Goal: Transaction & Acquisition: Purchase product/service

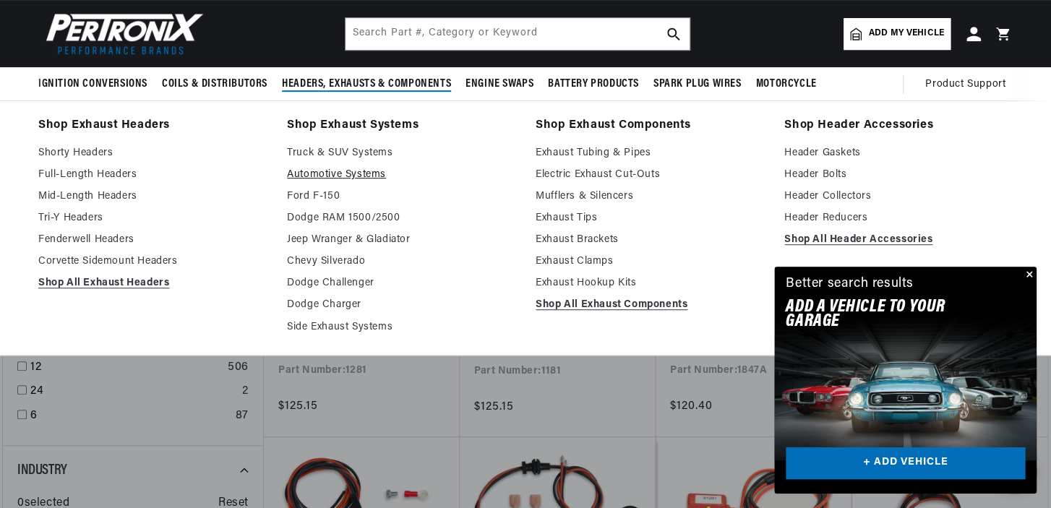
scroll to position [0, 902]
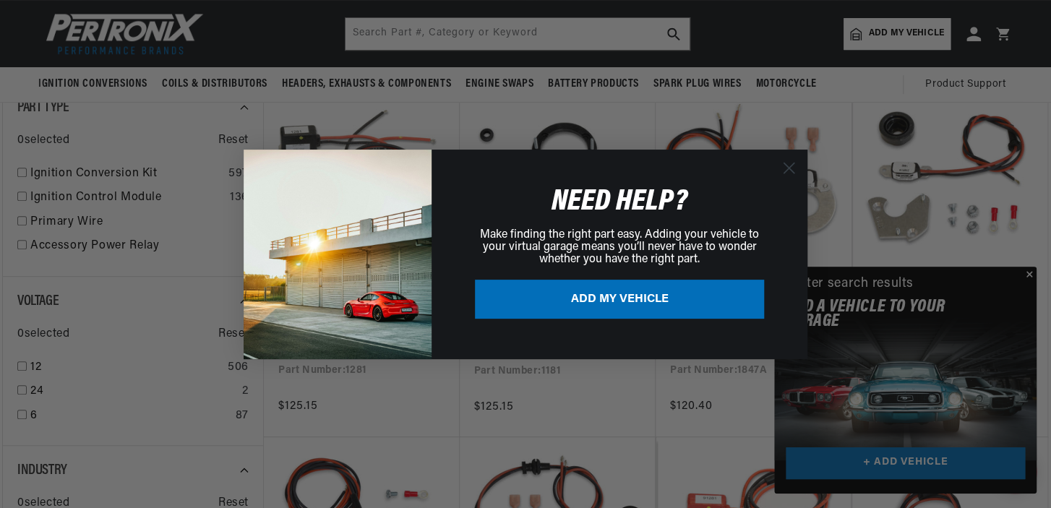
click at [1024, 271] on div "Close dialog NEED HELP? Make finding the right part easy. Adding your vehicle t…" at bounding box center [525, 254] width 1051 height 508
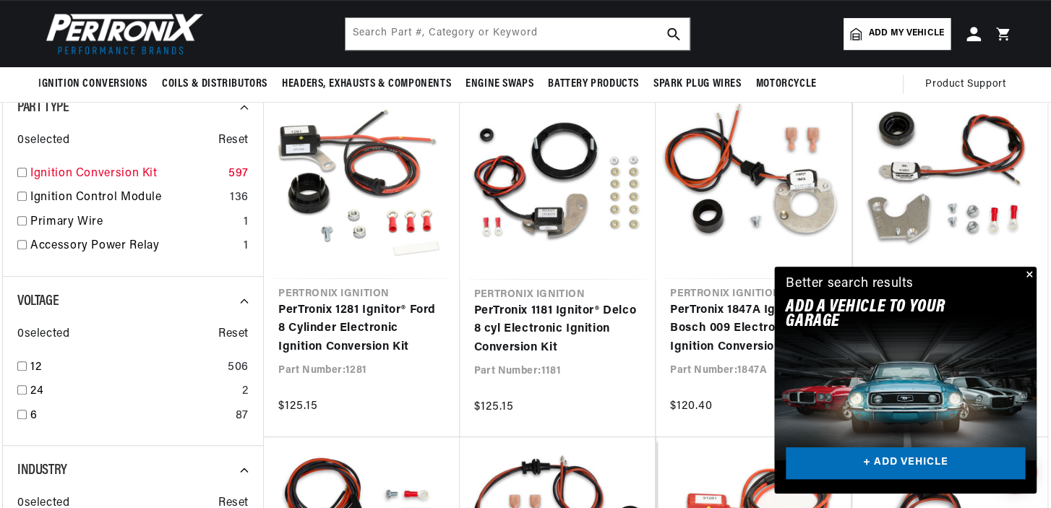
scroll to position [0, 1805]
click at [25, 174] on input "checkbox" at bounding box center [21, 172] width 9 height 9
checkbox input "true"
click at [26, 410] on input "checkbox" at bounding box center [21, 414] width 9 height 9
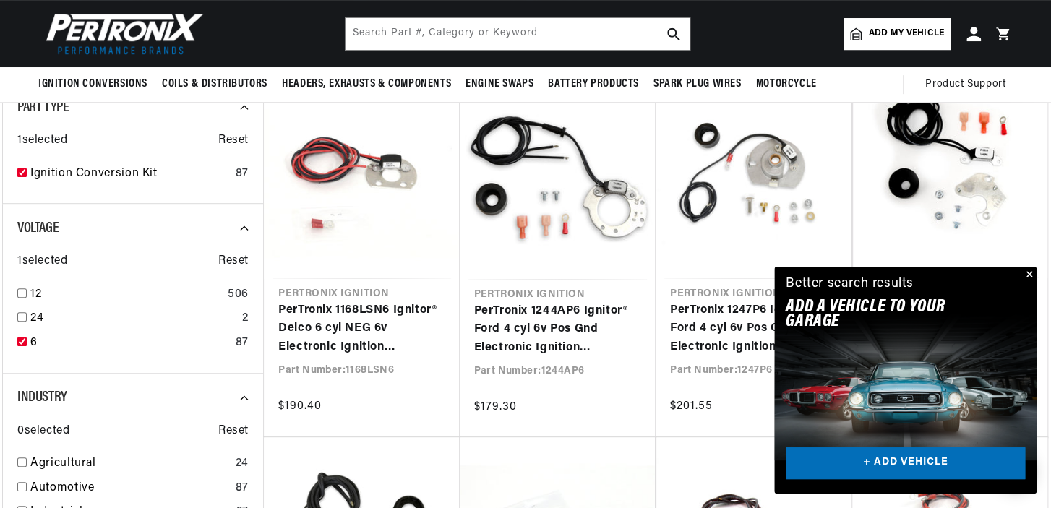
checkbox input "true"
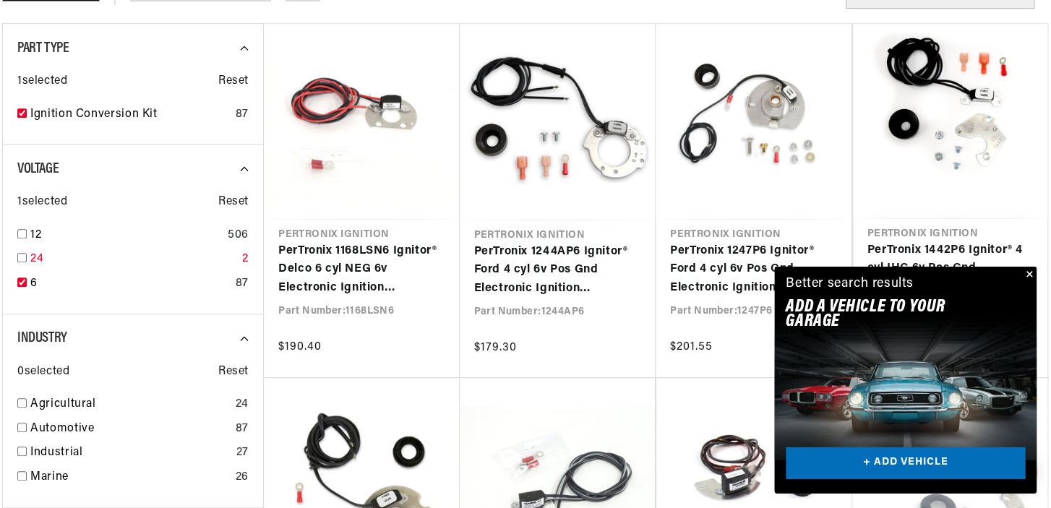
scroll to position [457, 0]
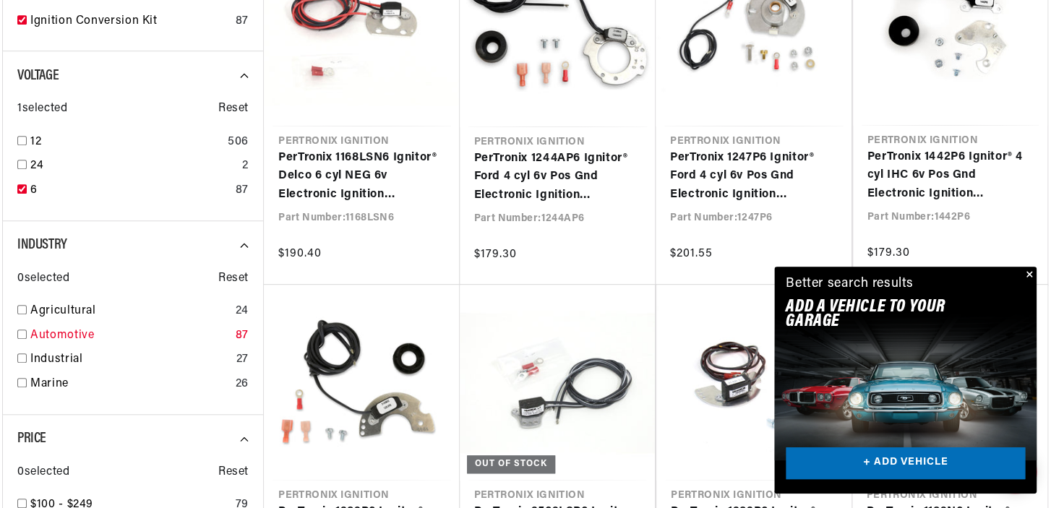
click at [56, 332] on link "Automotive" at bounding box center [129, 336] width 199 height 19
checkbox input "true"
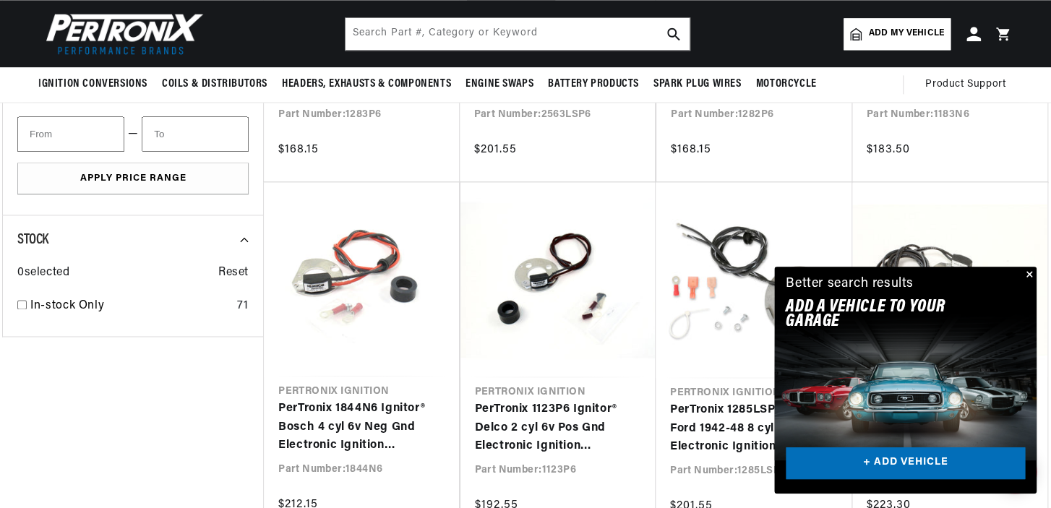
scroll to position [687, 0]
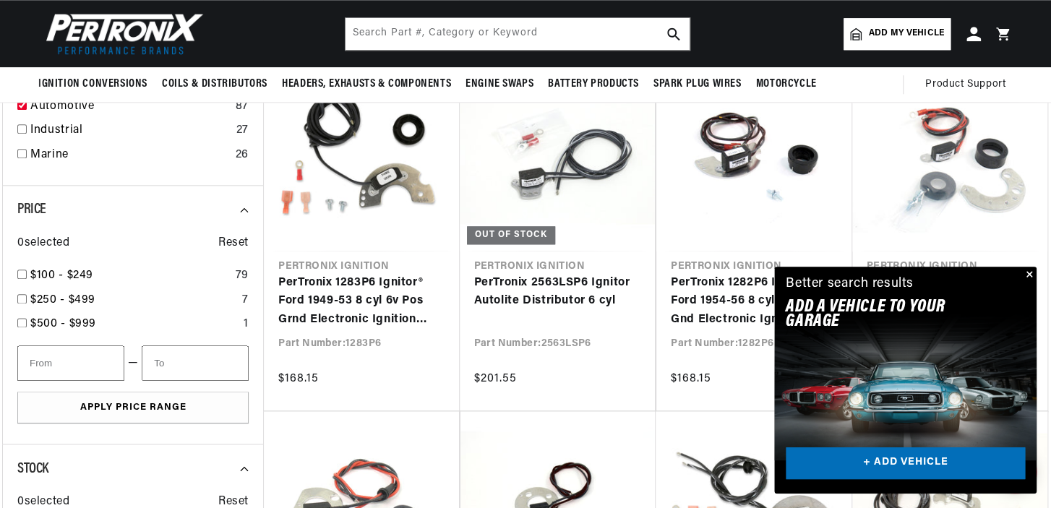
click at [1028, 274] on button "Close" at bounding box center [1027, 275] width 17 height 17
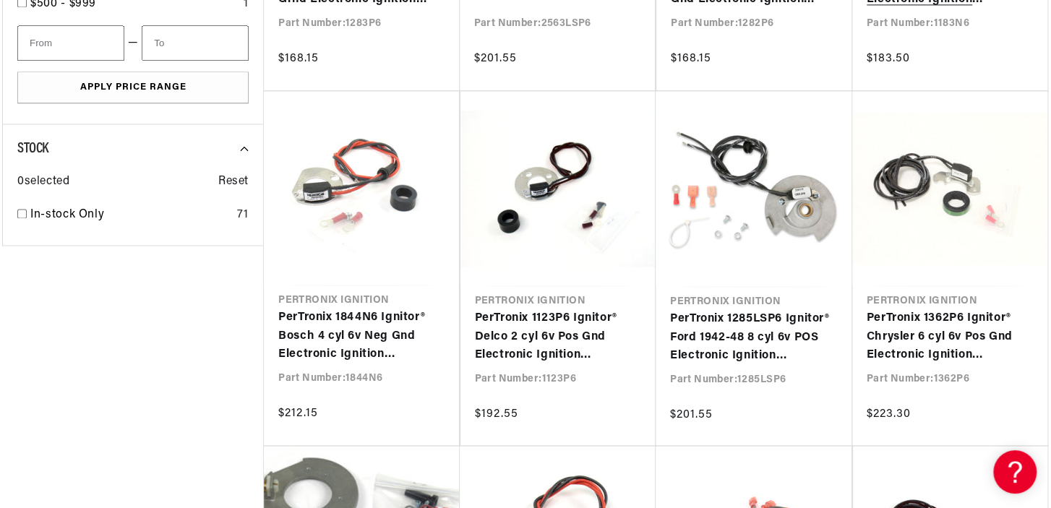
scroll to position [1068, 0]
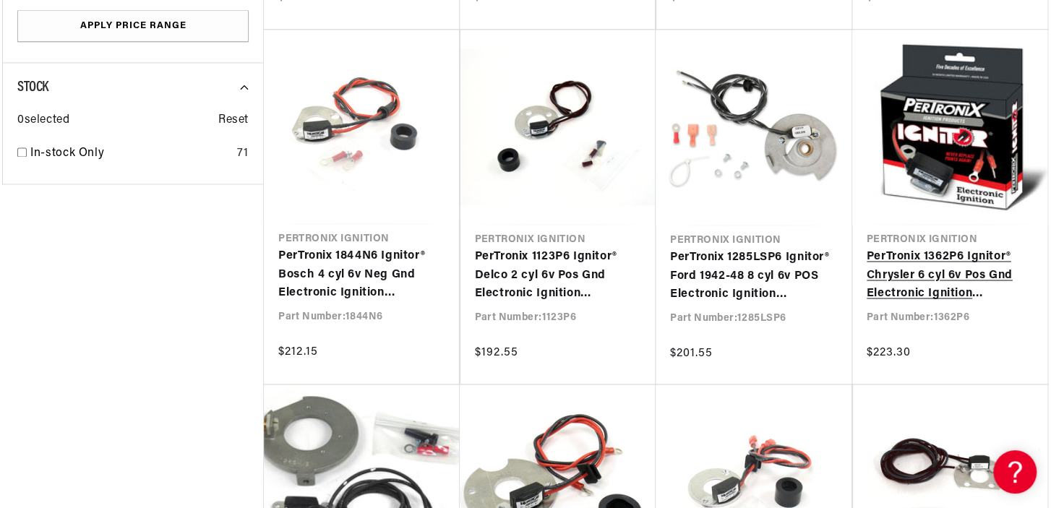
click at [931, 272] on link "PerTronix 1362P6 Ignitor® Chrysler 6 cyl 6v Pos Gnd Electronic Ignition Convers…" at bounding box center [949, 275] width 167 height 56
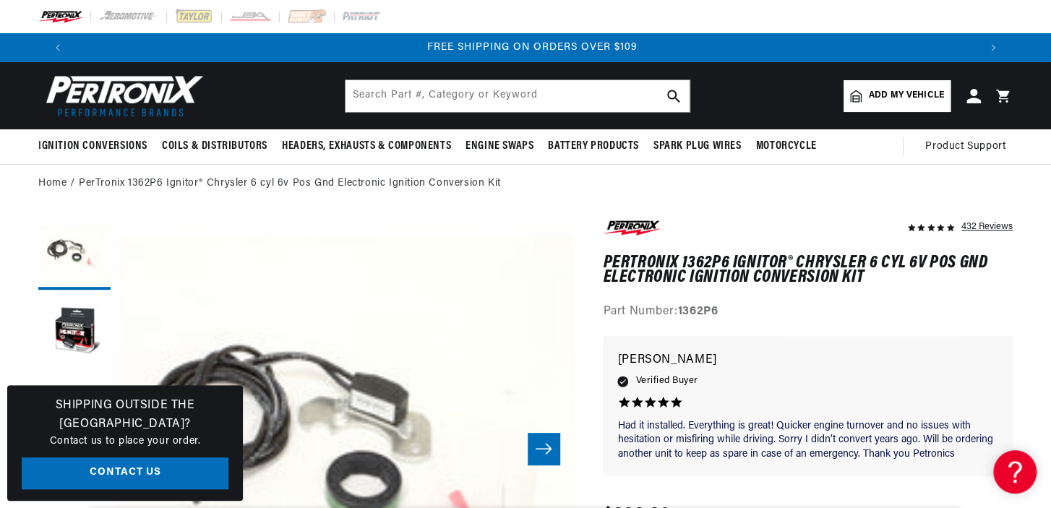
click at [903, 94] on span "Add my vehicle" at bounding box center [906, 96] width 75 height 14
select select "Automotive"
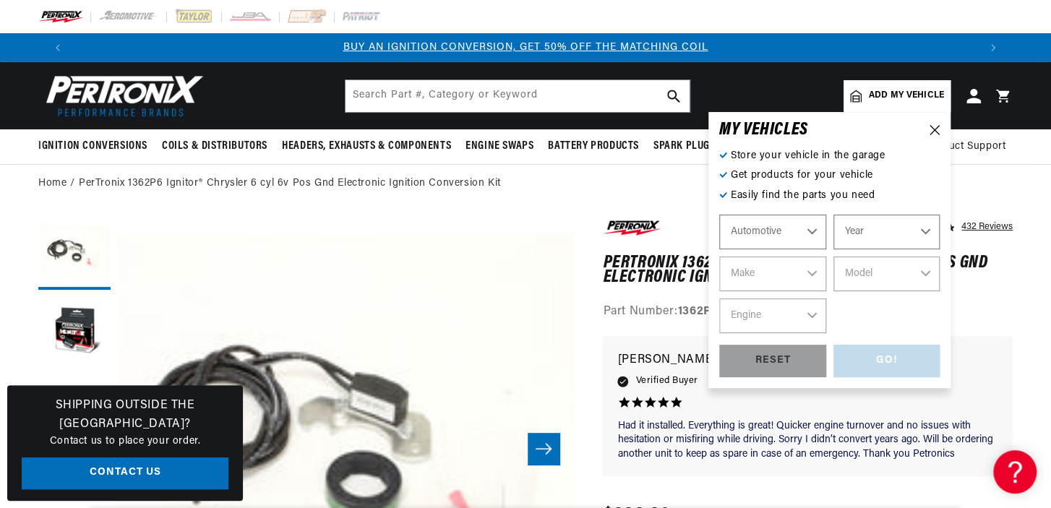
click at [719, 215] on select "Automotive Agricultural Industrial Marine Motorcycle" at bounding box center [772, 232] width 107 height 35
click option "Automotive" at bounding box center [0, 0] width 0 height 0
click at [833, 215] on select "Year 2022 2021 2020 2019 2018 2017 2016 2015 2014 2013 2012 2011 2010 2009 2008…" at bounding box center [886, 232] width 107 height 35
select select "1950"
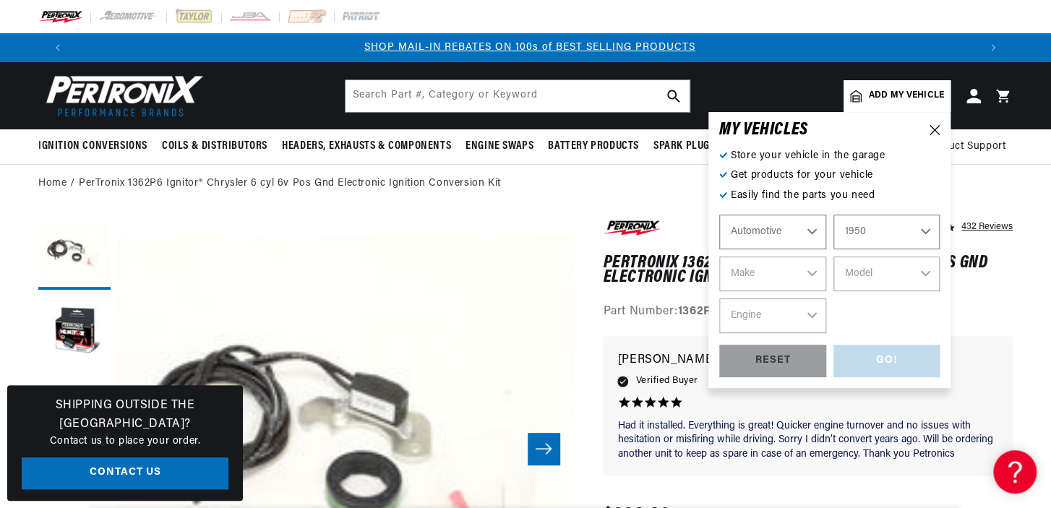
click option "1950" at bounding box center [0, 0] width 0 height 0
select select "1950"
select select "DeSoto"
click option "DeSoto" at bounding box center [0, 0] width 0 height 0
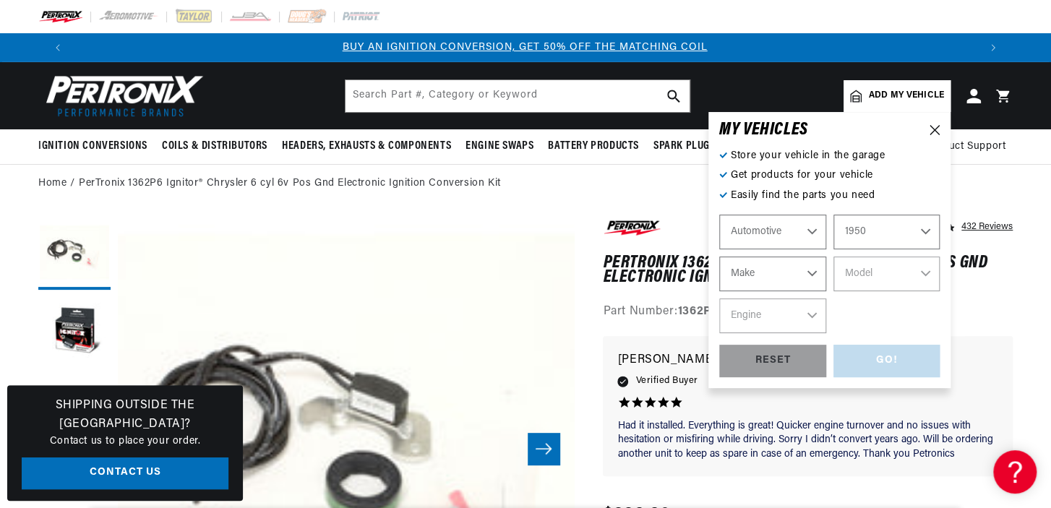
scroll to position [0, 0]
select select "DeSoto"
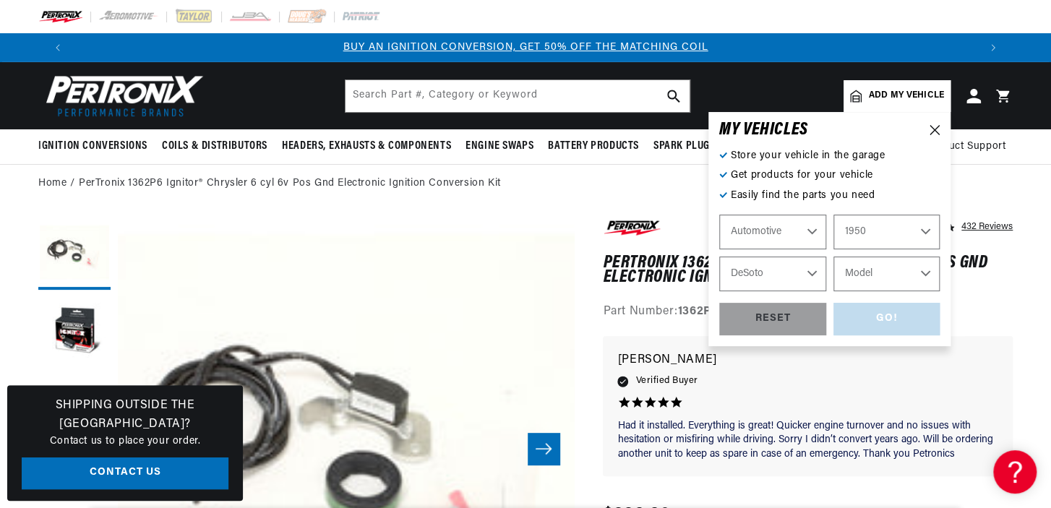
click at [833, 257] on select "Model S-14" at bounding box center [886, 274] width 107 height 35
select select "S-14"
click option "S-14" at bounding box center [0, 0] width 0 height 0
select select "S-14"
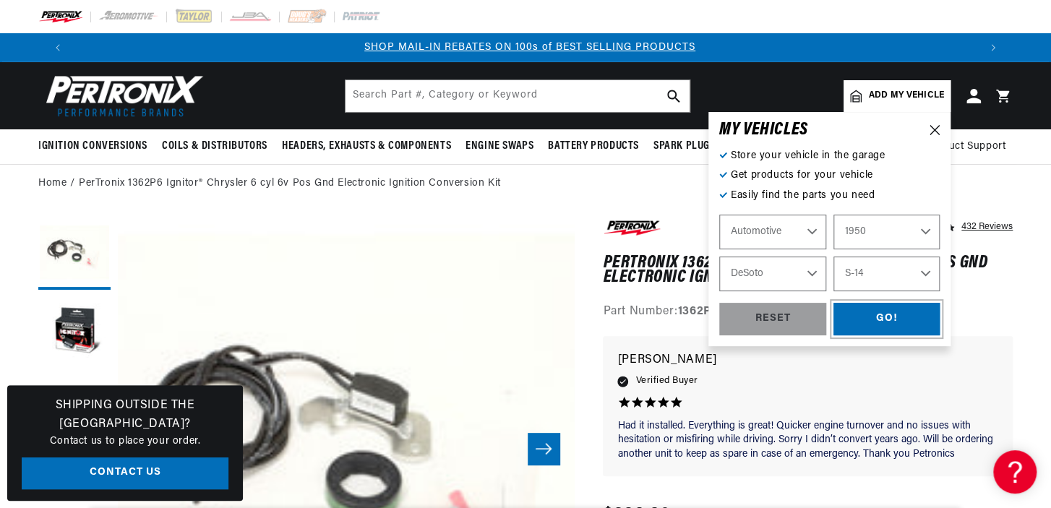
click at [907, 323] on div "GO!" at bounding box center [886, 319] width 107 height 33
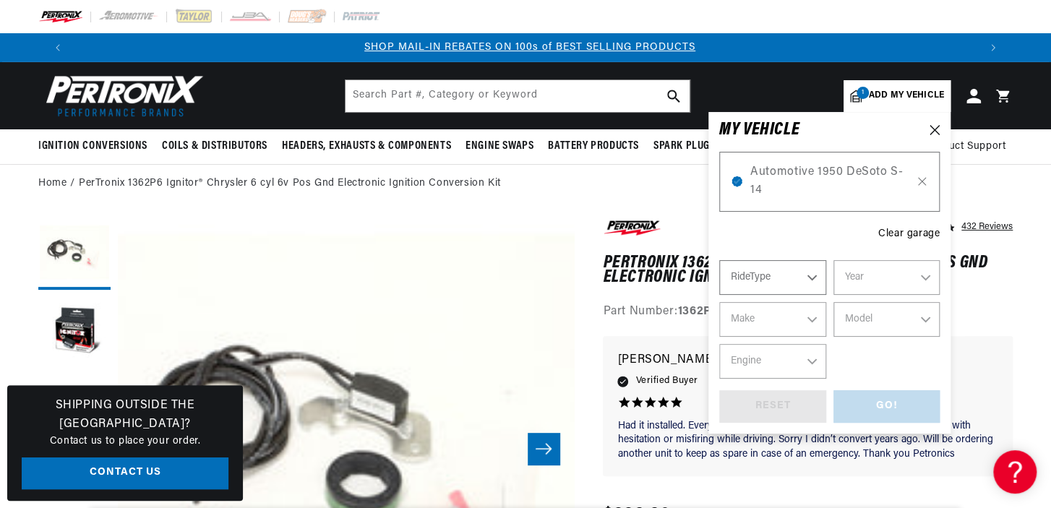
select select "1950"
select select "DeSoto"
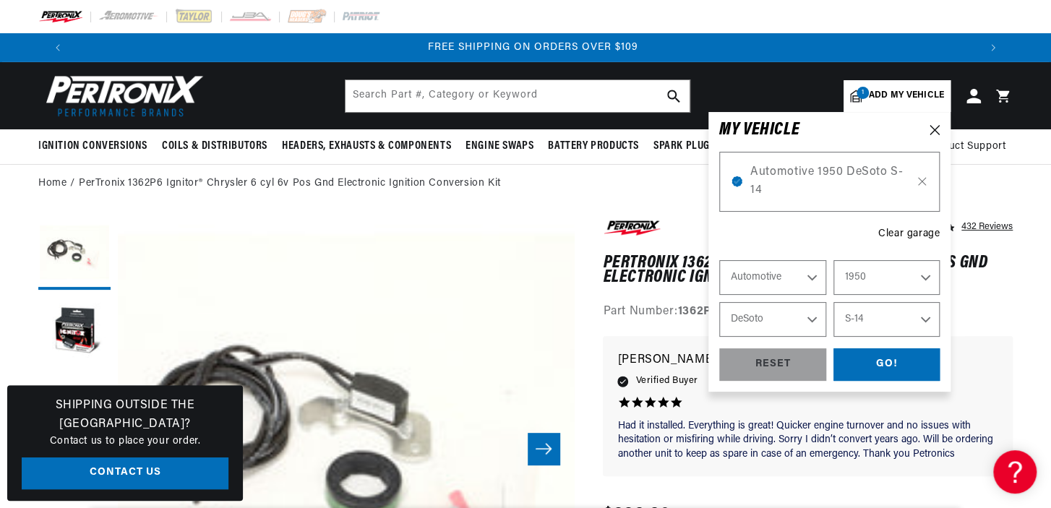
scroll to position [0, 1805]
click at [893, 362] on div "GO!" at bounding box center [886, 364] width 107 height 33
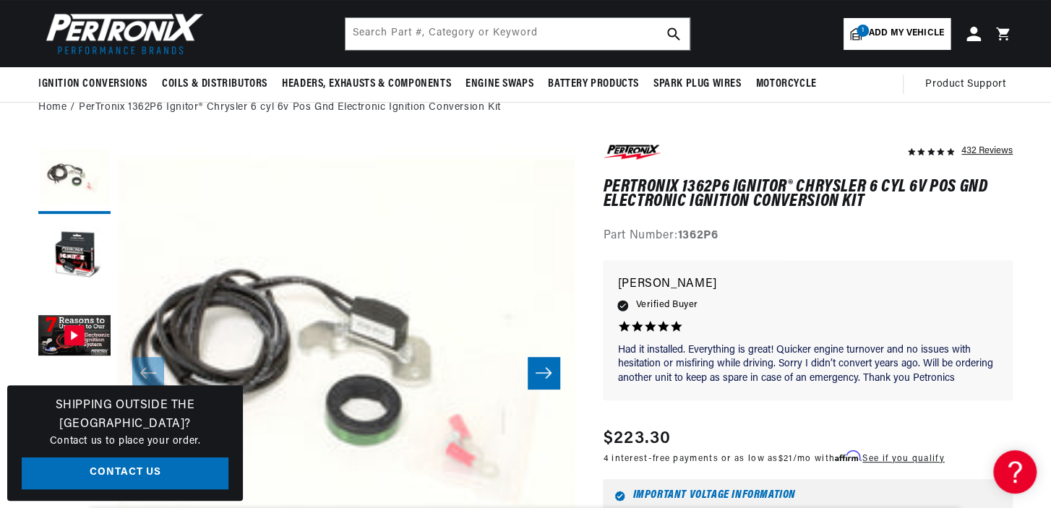
scroll to position [0, 902]
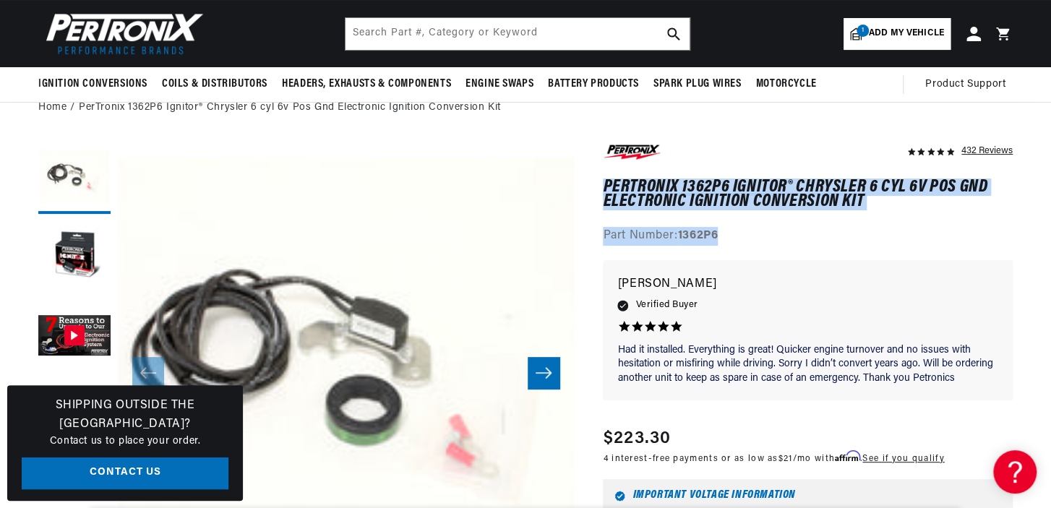
drag, startPoint x: 606, startPoint y: 181, endPoint x: 825, endPoint y: 238, distance: 227.0
click at [825, 238] on div "432 Reviews" at bounding box center [808, 194] width 410 height 104
copy div "PerTronix 1362P6 Ignitor® Chrysler 6 cyl 6v Pos Gnd Electronic Ignition Convers…"
